Goal: Information Seeking & Learning: Stay updated

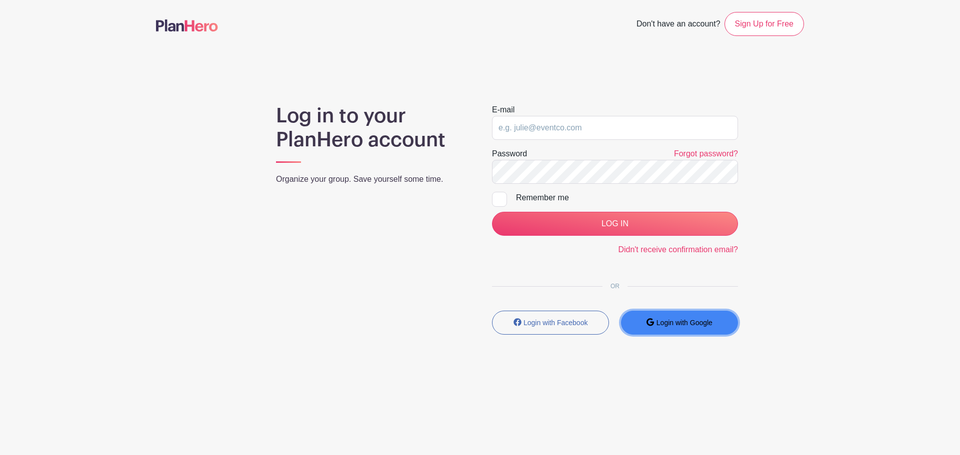
click at [696, 333] on button "Login with Google" at bounding box center [679, 323] width 117 height 24
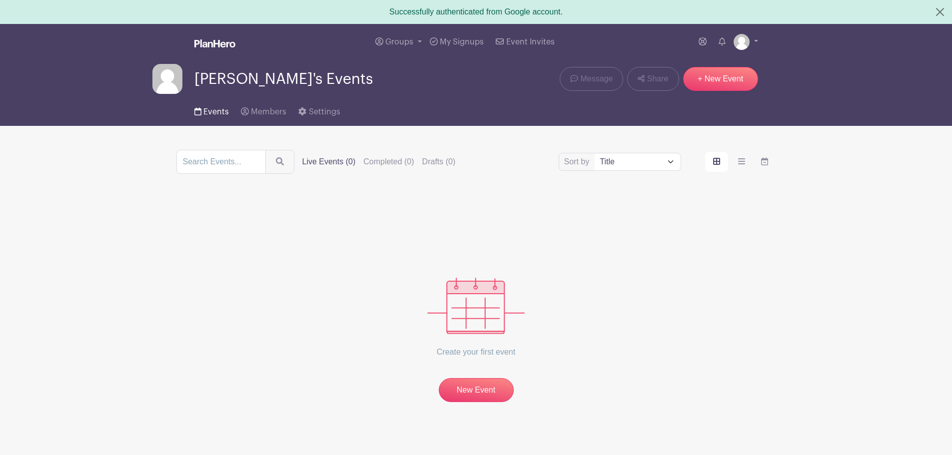
click at [208, 115] on span "Events" at bounding box center [215, 112] width 25 height 8
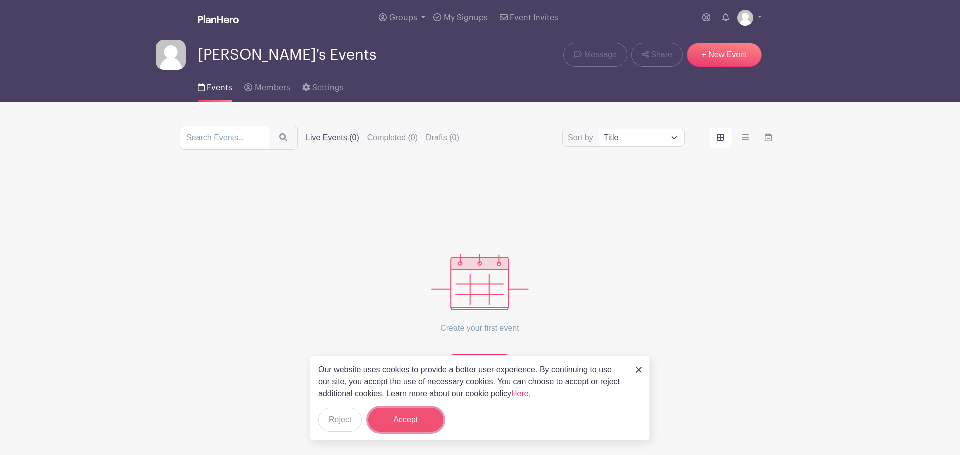
click at [420, 418] on button "Accept" at bounding box center [405, 420] width 75 height 24
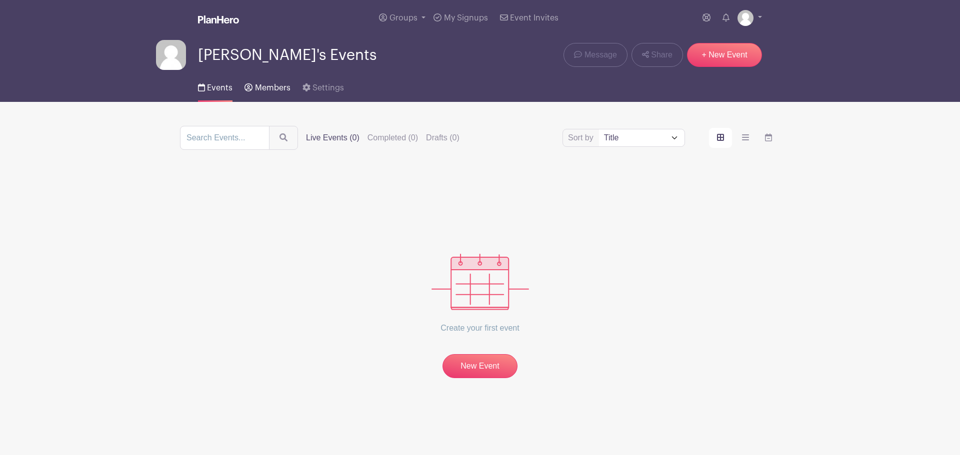
click at [249, 94] on link "Members" at bounding box center [266, 86] width 45 height 32
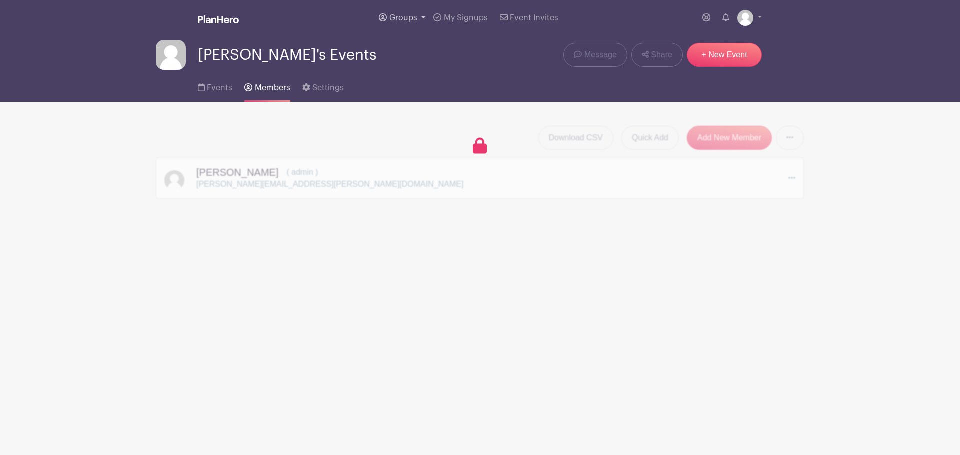
click at [400, 18] on span "Groups" at bounding box center [403, 18] width 28 height 8
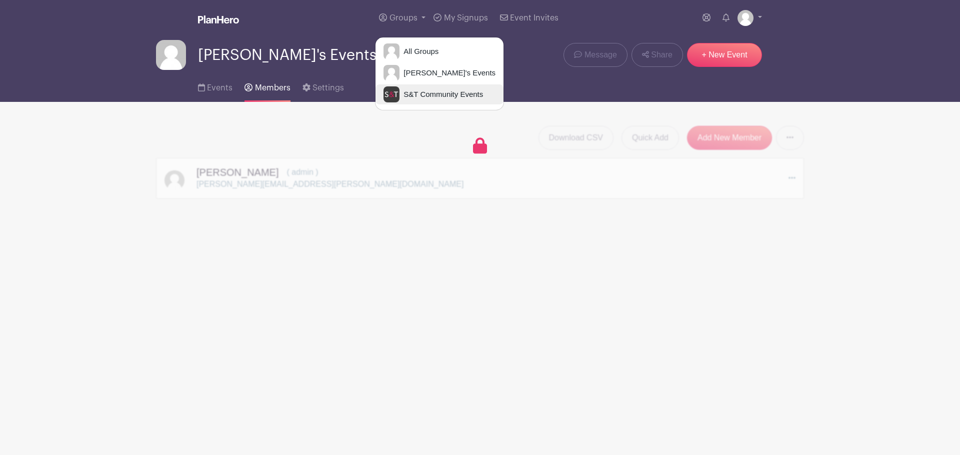
click at [402, 93] on span "S&T Community Events" at bounding box center [440, 94] width 83 height 11
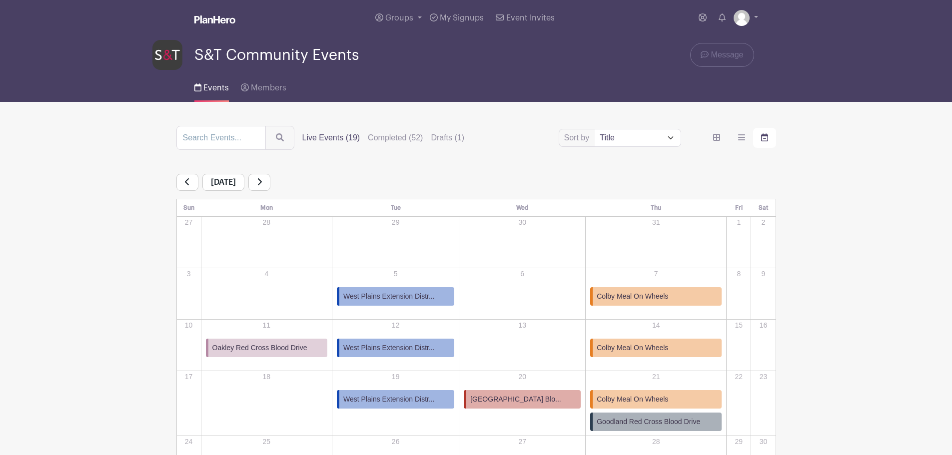
click at [270, 189] on link at bounding box center [259, 182] width 22 height 17
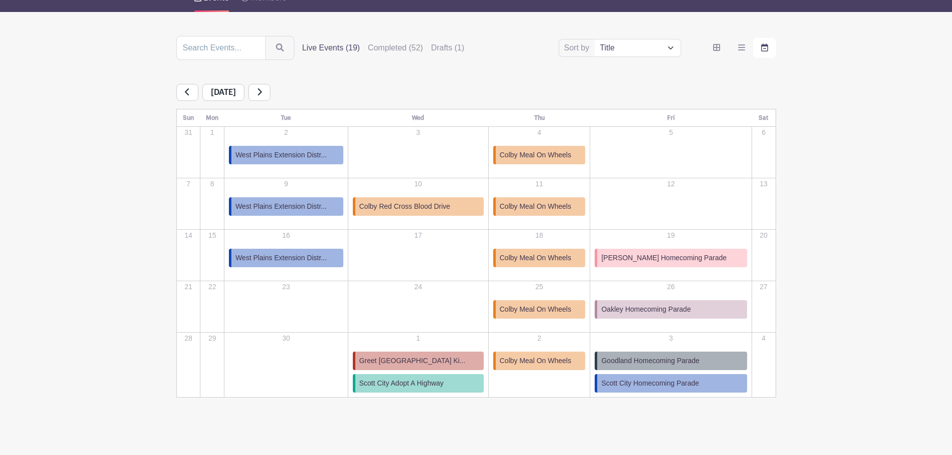
scroll to position [95, 0]
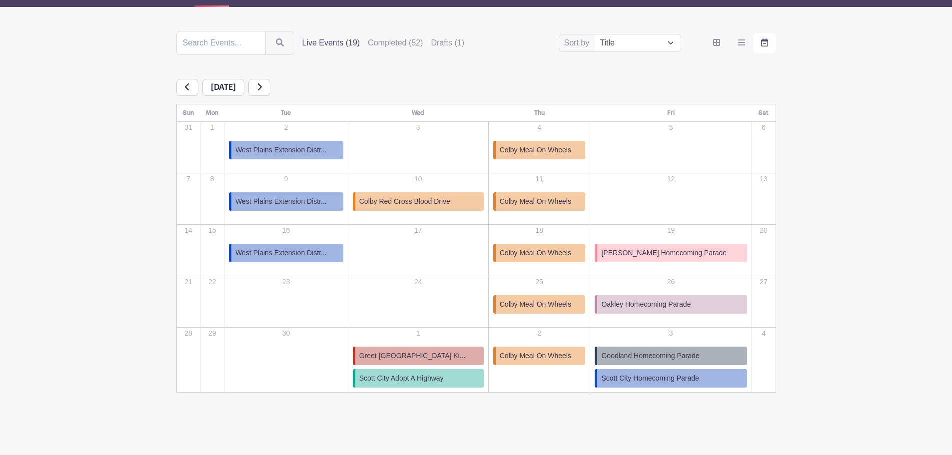
click at [270, 87] on link at bounding box center [259, 87] width 22 height 17
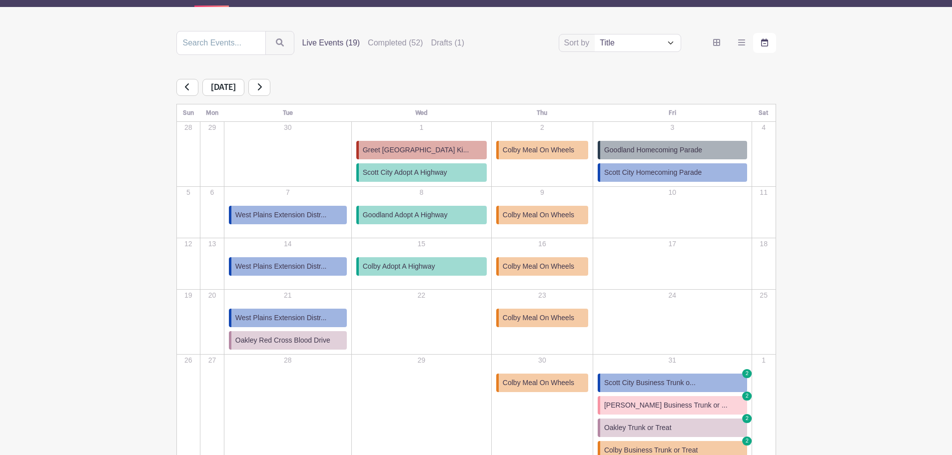
click at [190, 89] on link at bounding box center [187, 87] width 22 height 17
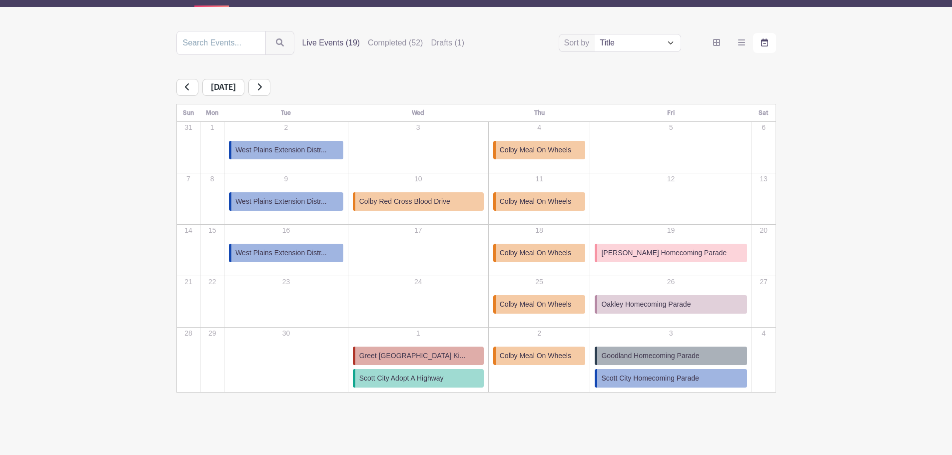
click at [847, 208] on main "Groups All Groups Natalia's Events S&T Community Events My Signups Event Invite…" at bounding box center [476, 180] width 952 height 550
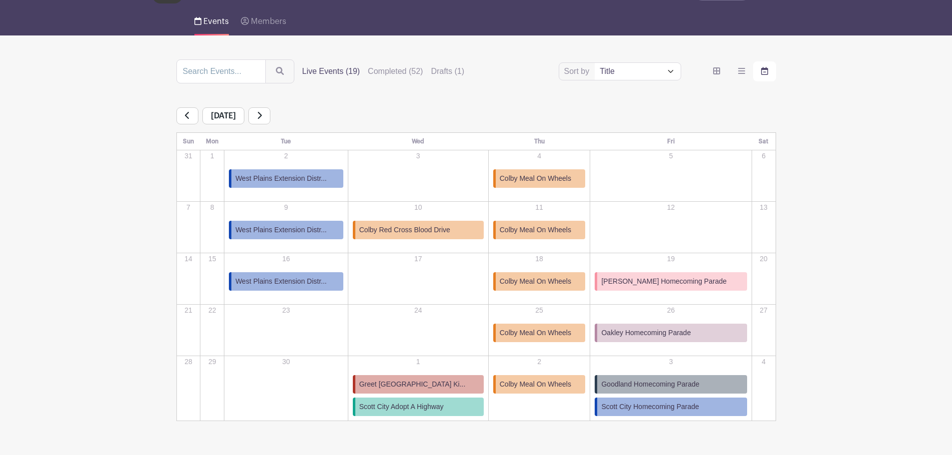
scroll to position [95, 0]
